Goal: Task Accomplishment & Management: Complete application form

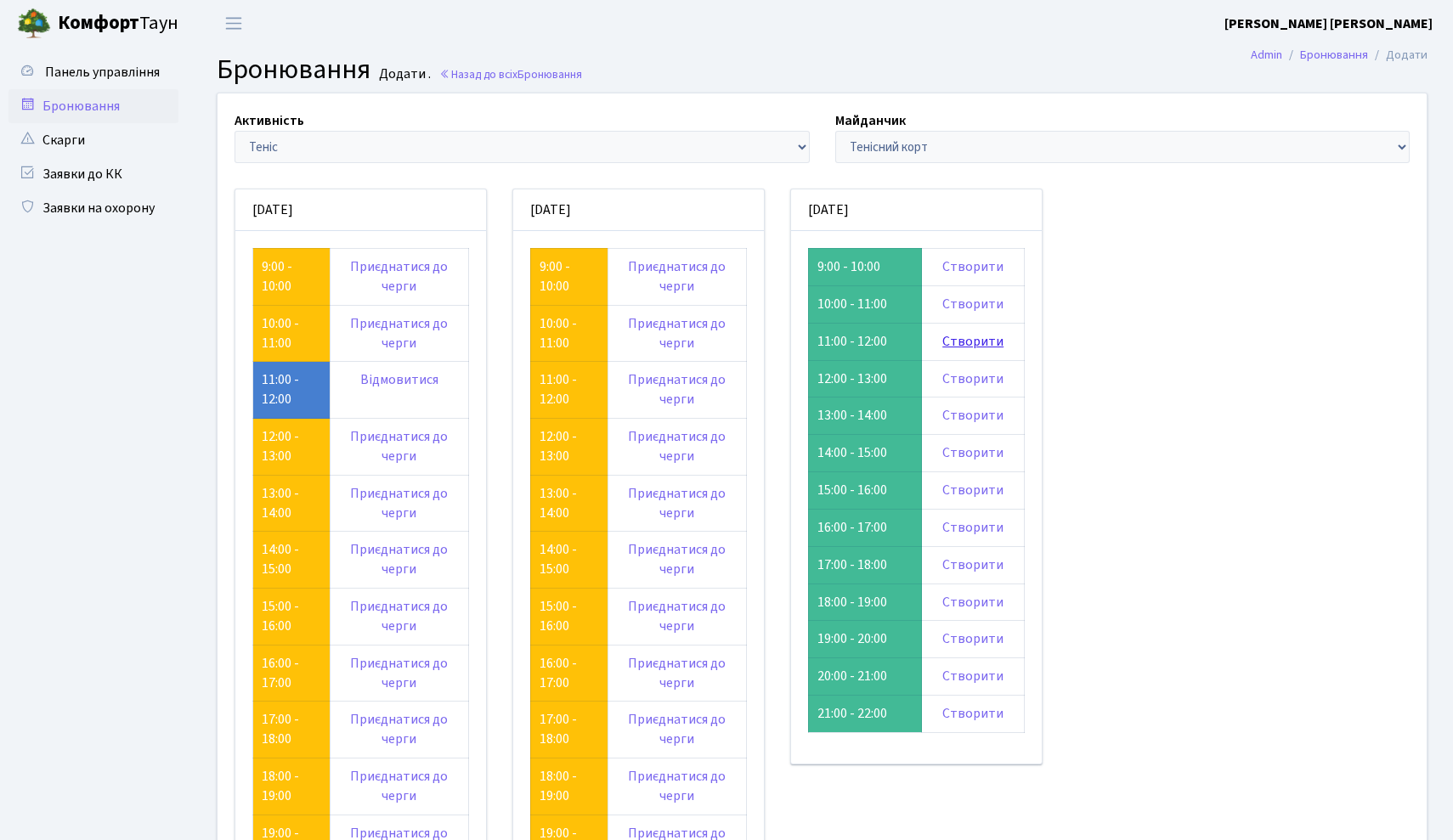
click at [981, 340] on link "Створити" at bounding box center [973, 342] width 61 height 19
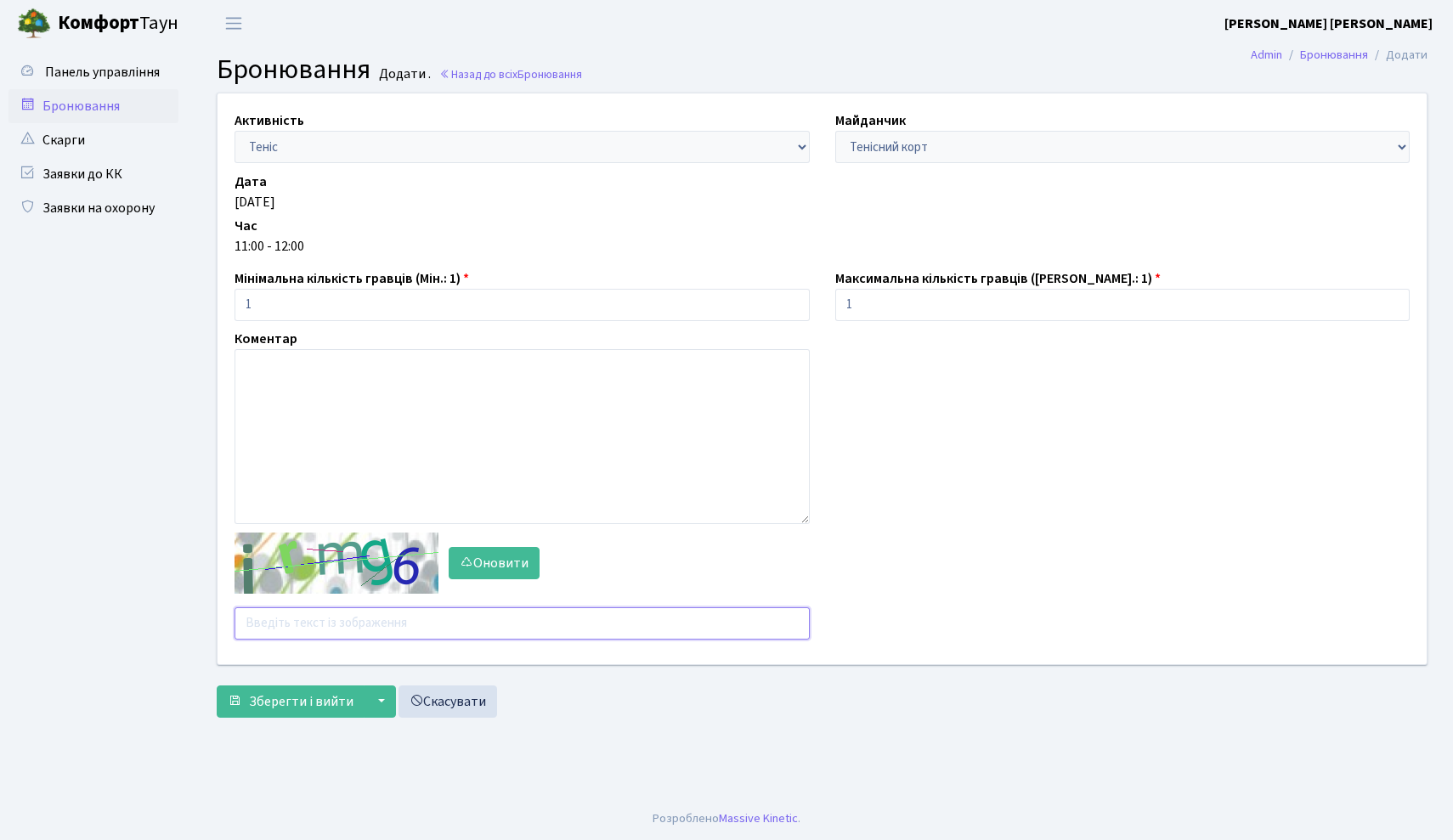
click at [407, 637] on input "text" at bounding box center [523, 623] width 576 height 32
type input "eh868"
click at [291, 701] on span "Зберегти і вийти" at bounding box center [301, 702] width 105 height 19
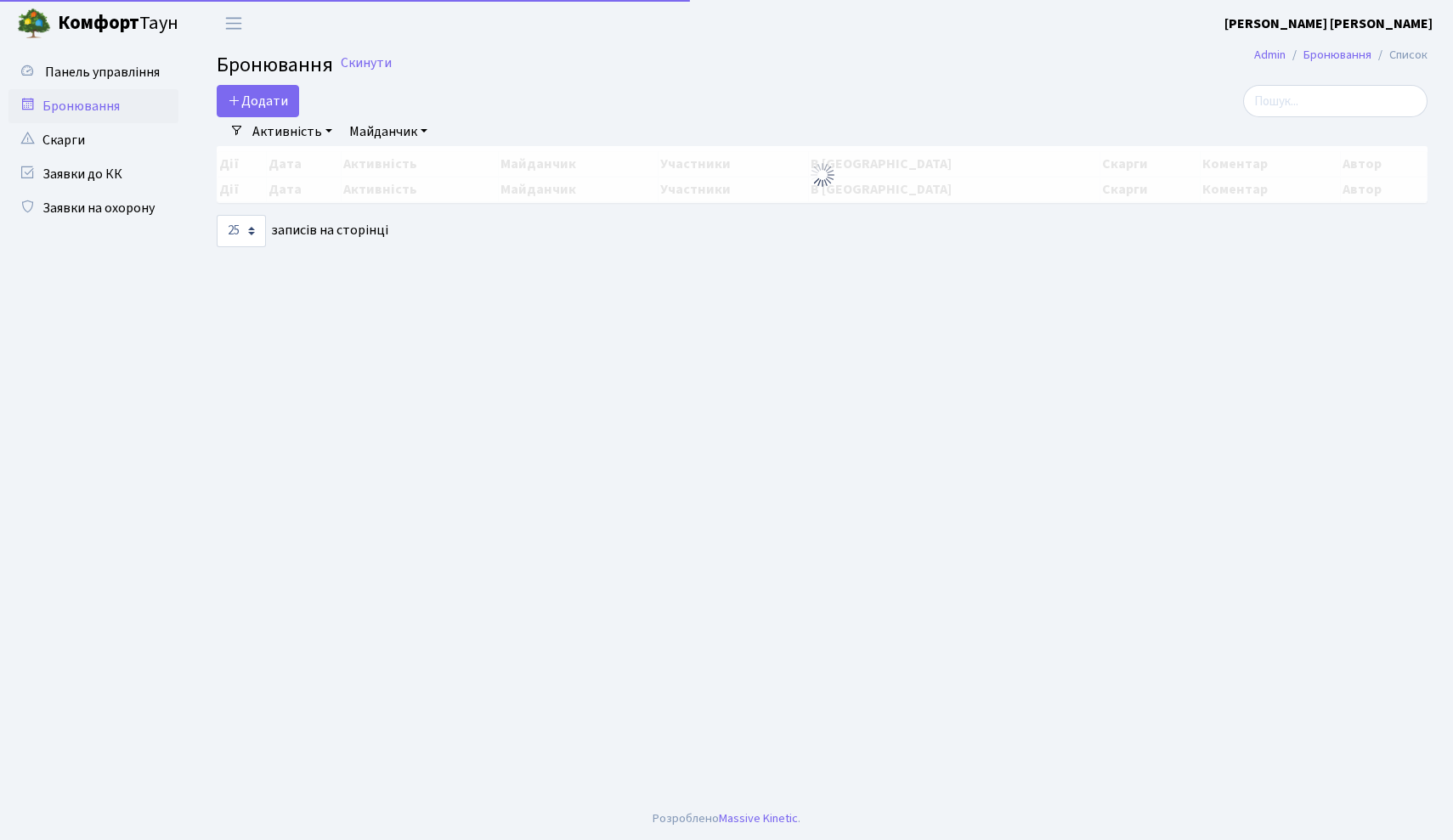
select select "25"
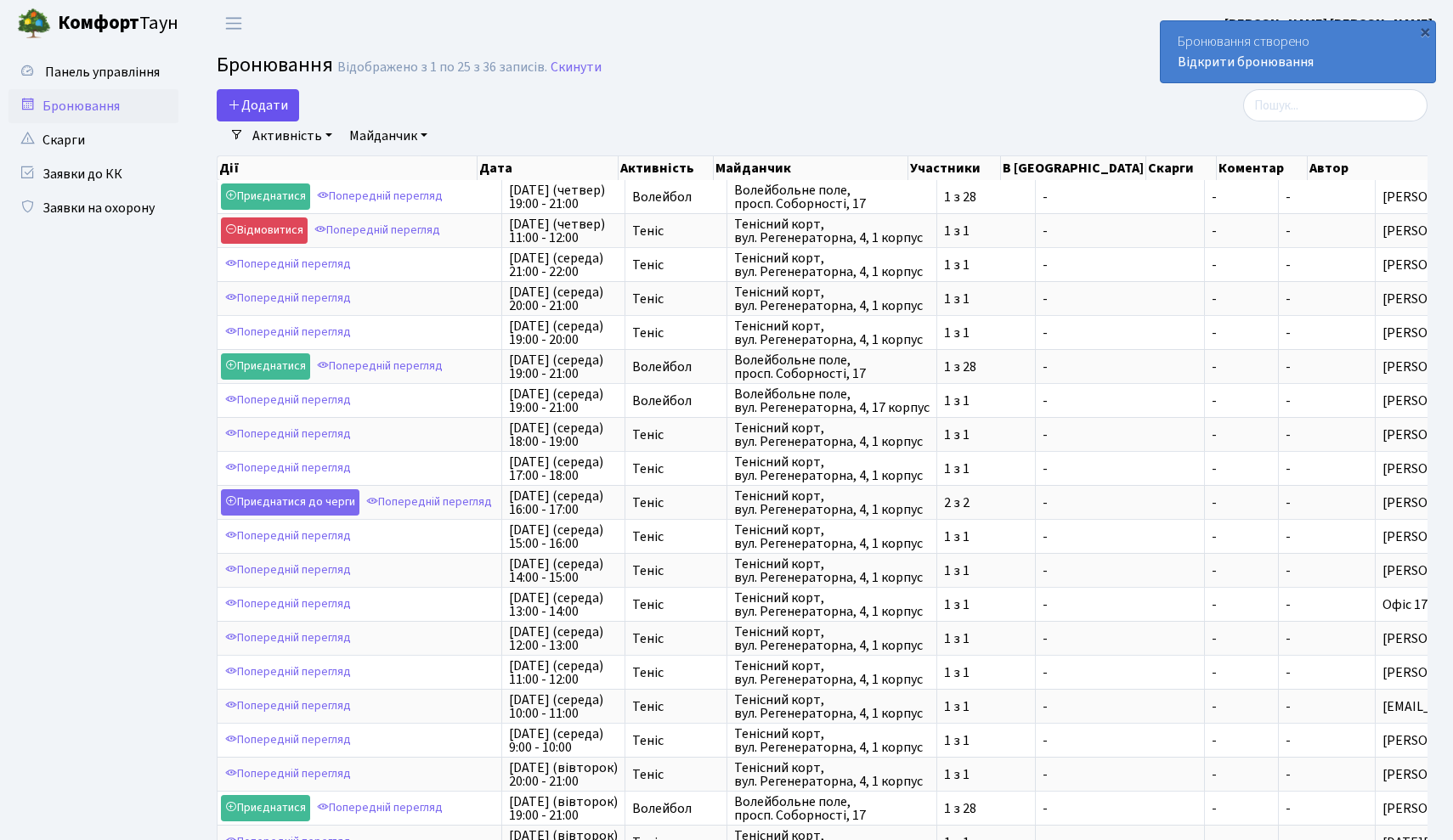
click at [284, 105] on button "Додати" at bounding box center [257, 105] width 83 height 32
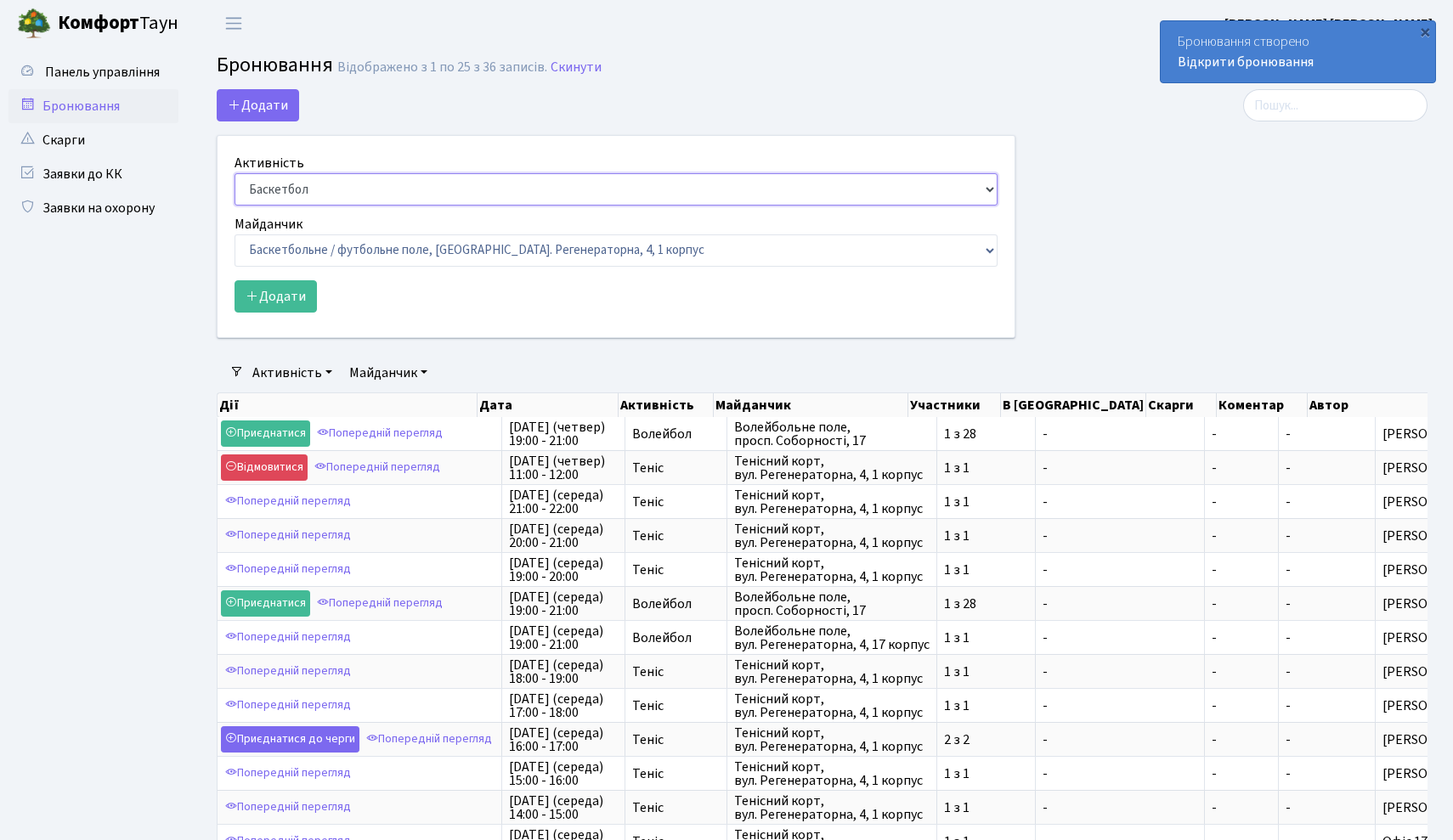
select select "1"
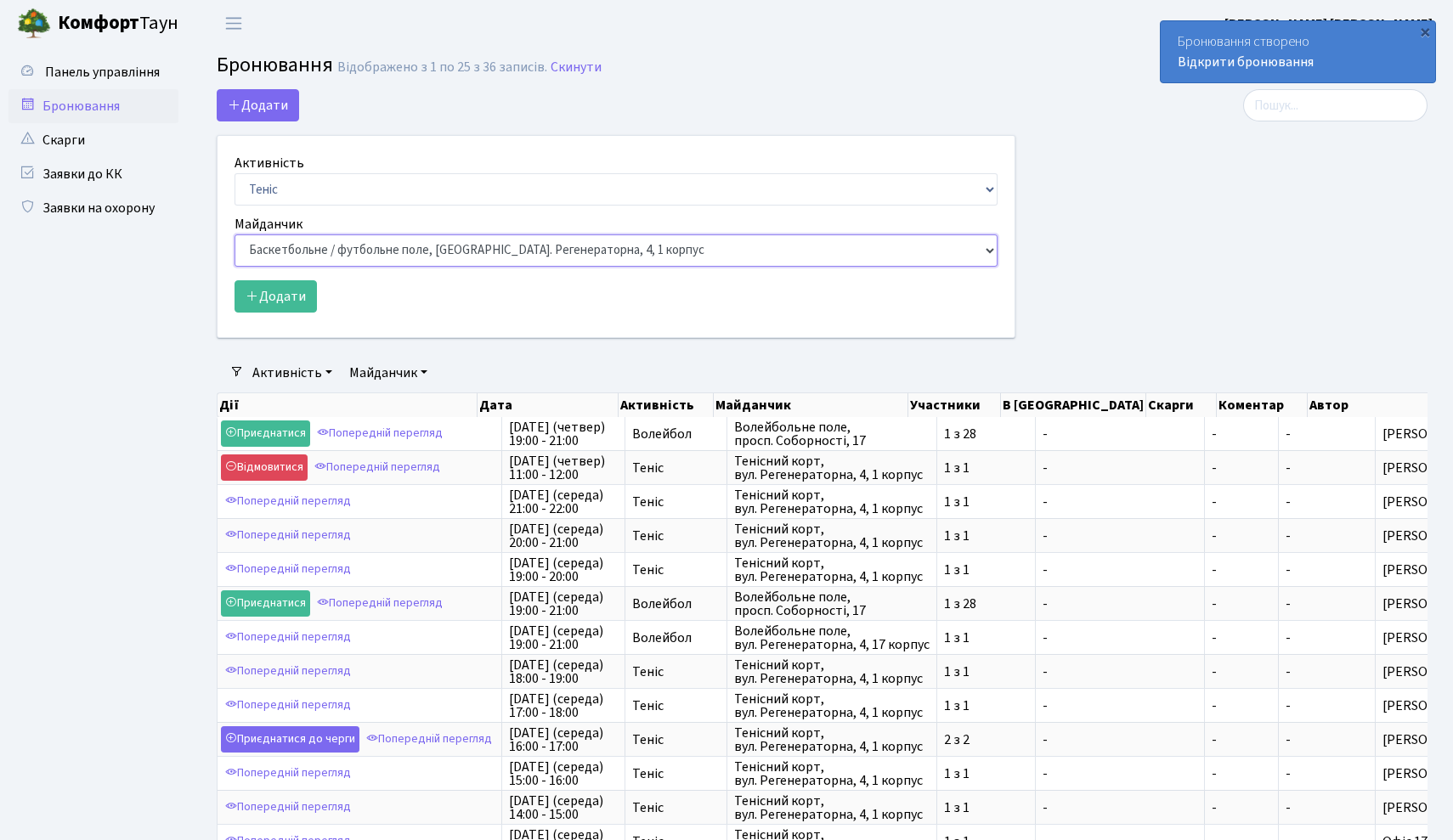
select select "1"
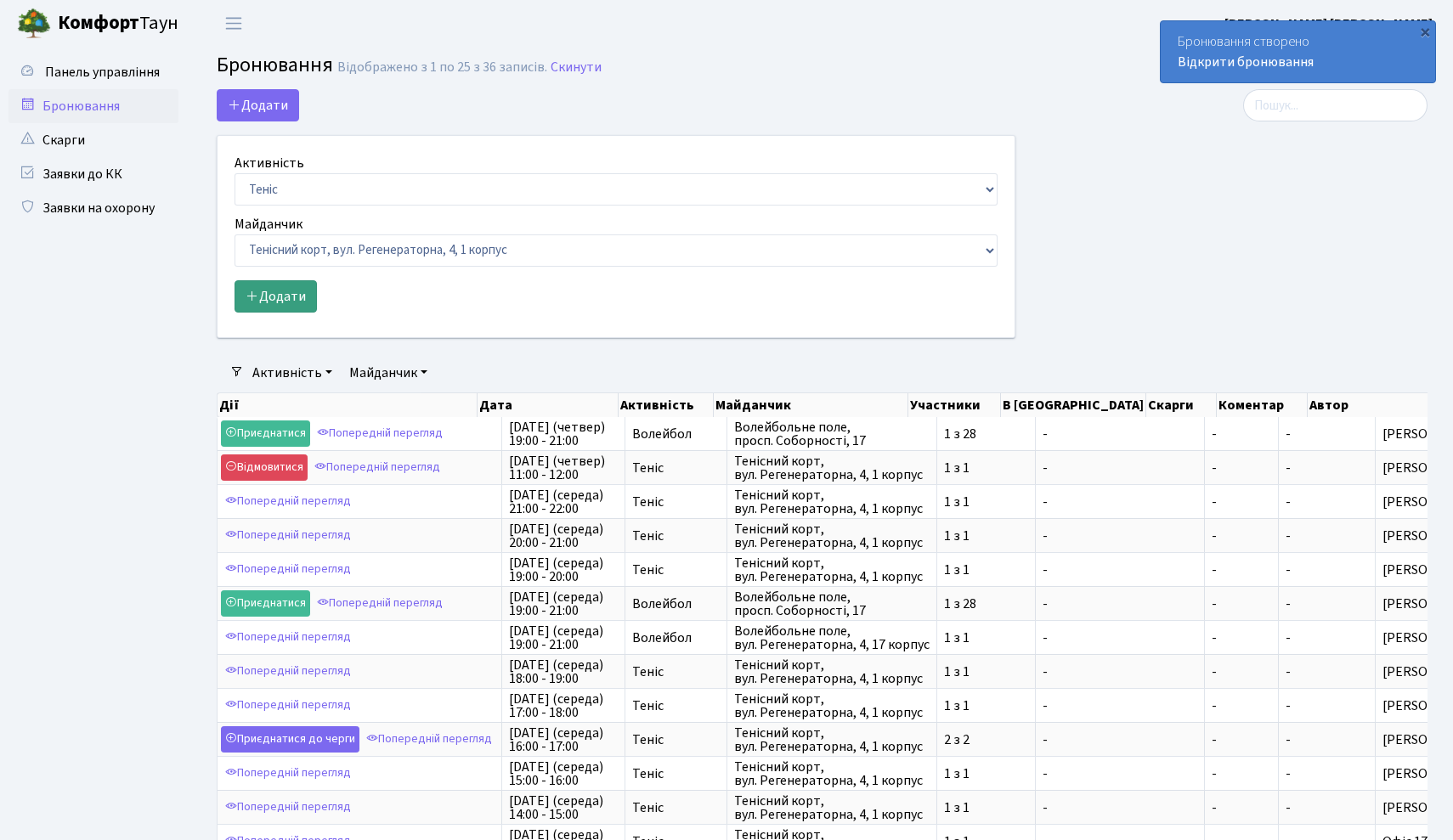
click at [258, 299] on icon "submit" at bounding box center [253, 295] width 14 height 14
